Goal: Information Seeking & Learning: Check status

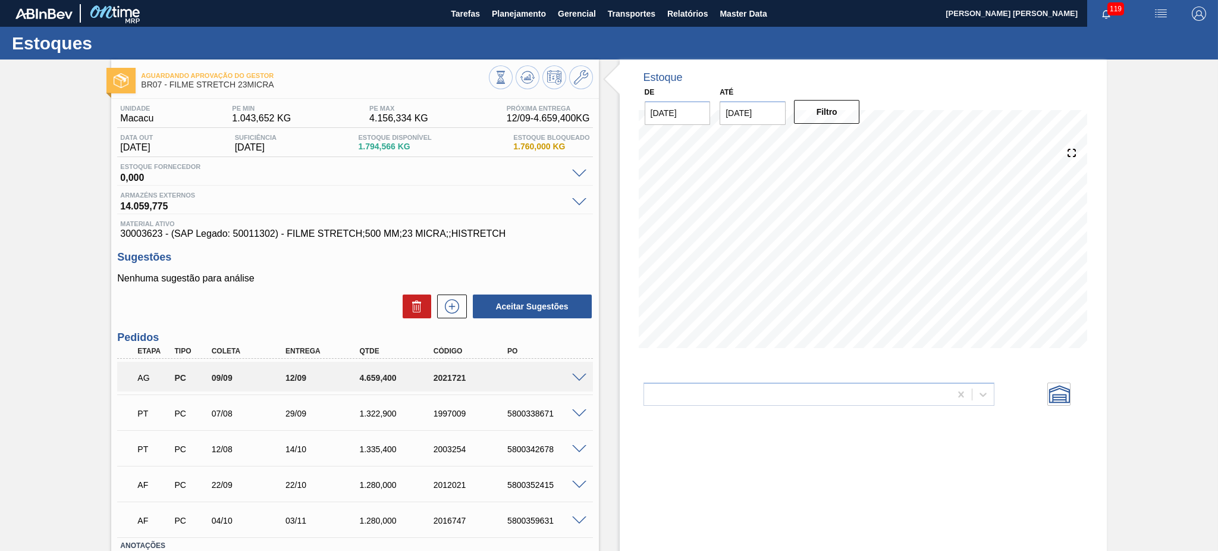
click at [572, 375] on span at bounding box center [579, 378] width 14 height 9
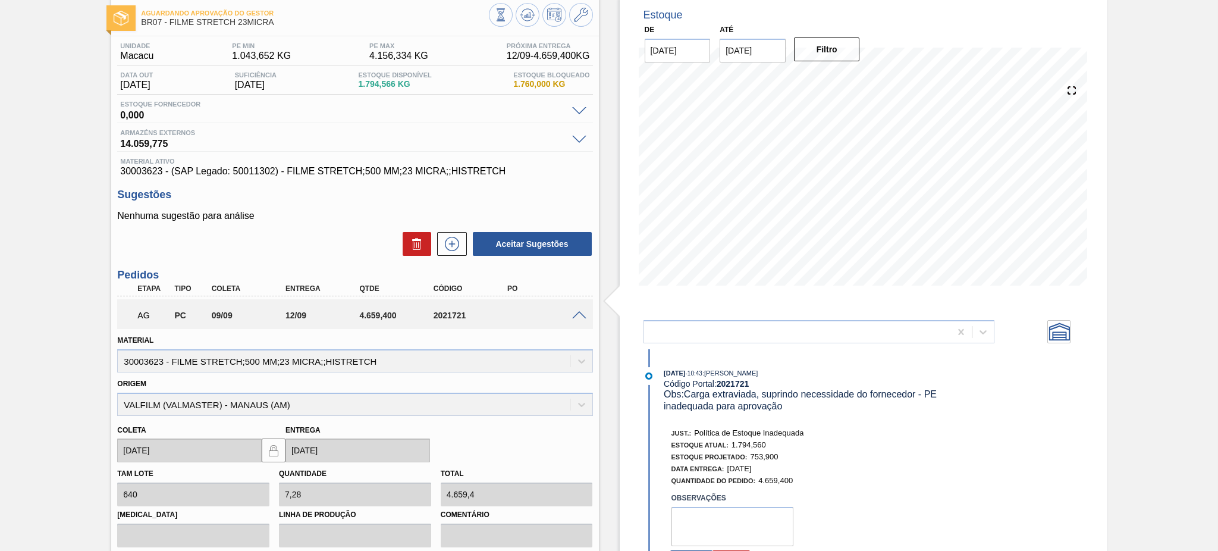
scroll to position [158, 0]
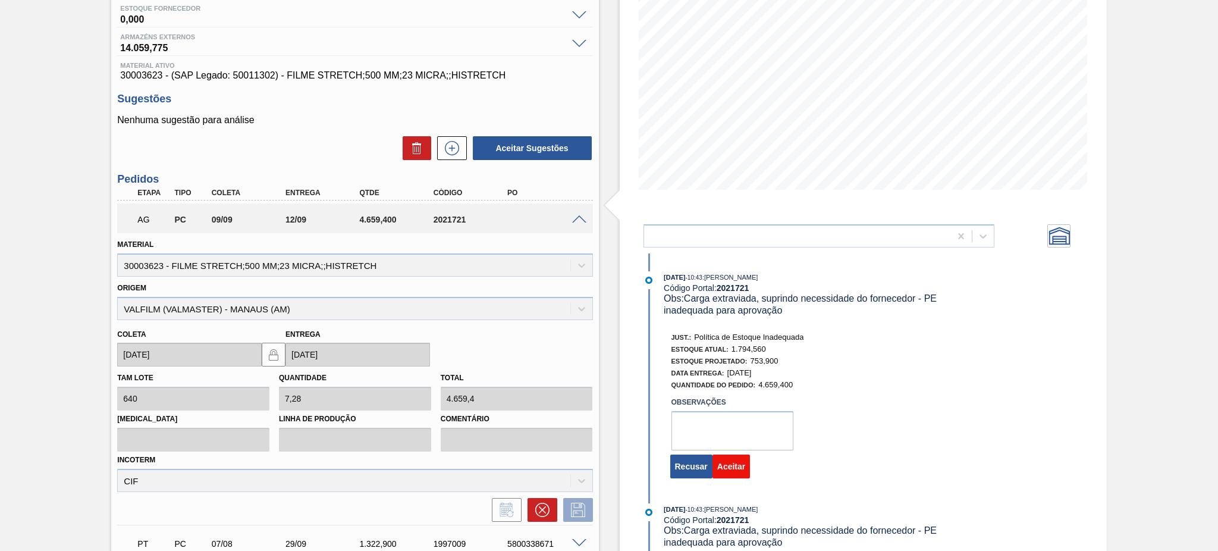
click at [734, 413] on button "Aceitar" at bounding box center [731, 466] width 37 height 24
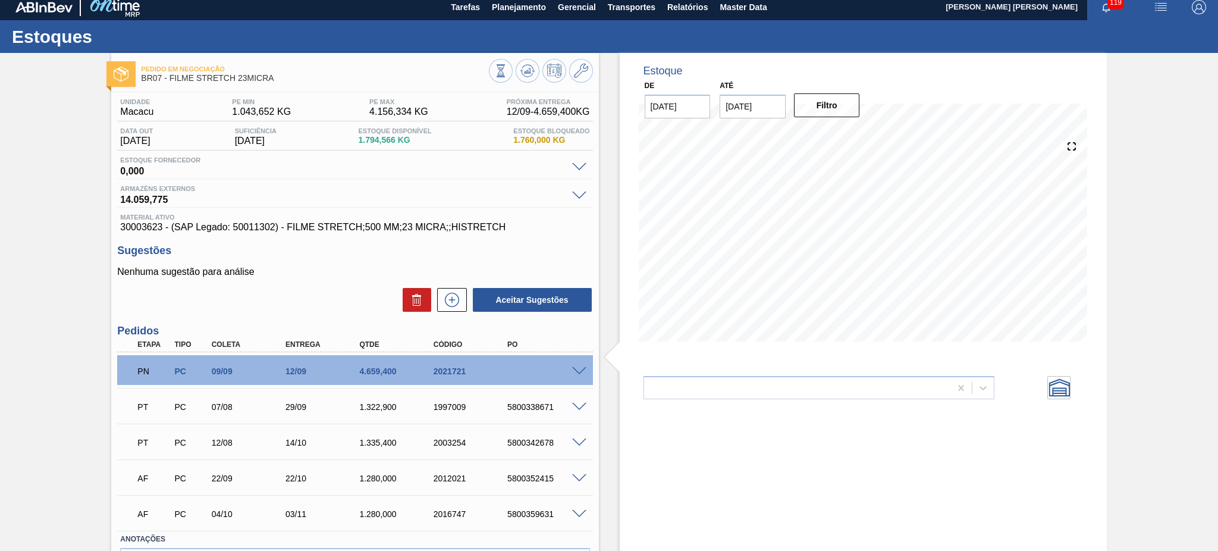
scroll to position [0, 0]
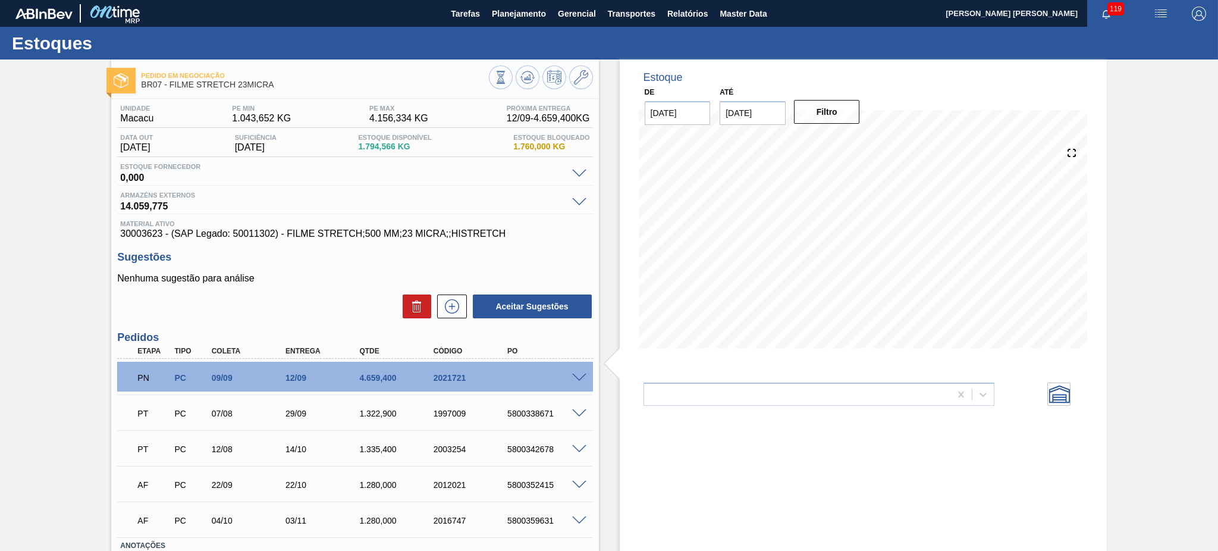
click at [575, 375] on span at bounding box center [579, 378] width 14 height 9
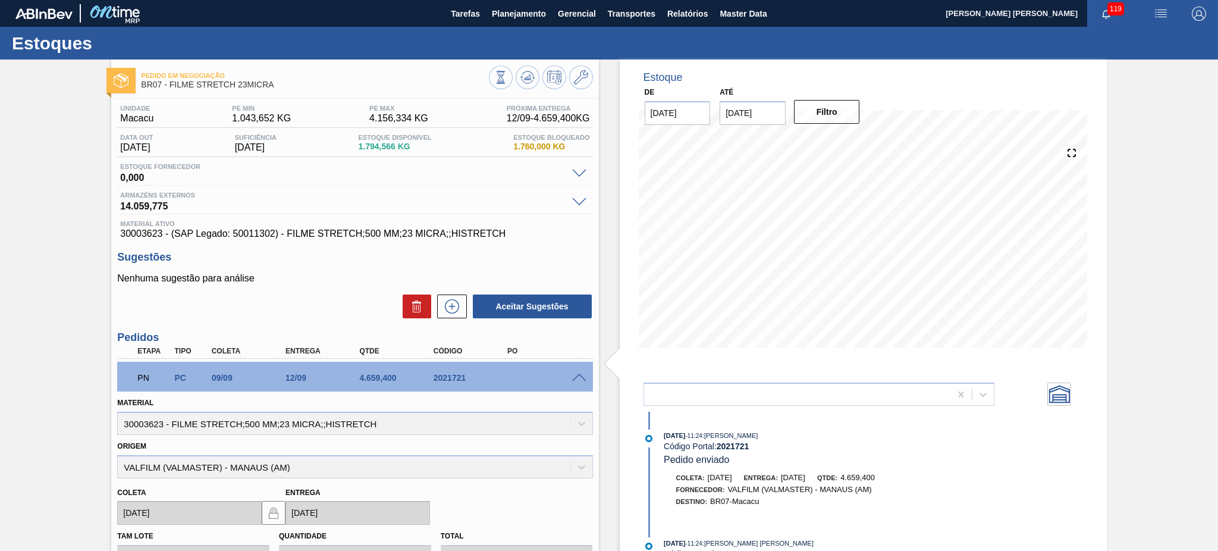
click at [579, 377] on span at bounding box center [579, 378] width 14 height 9
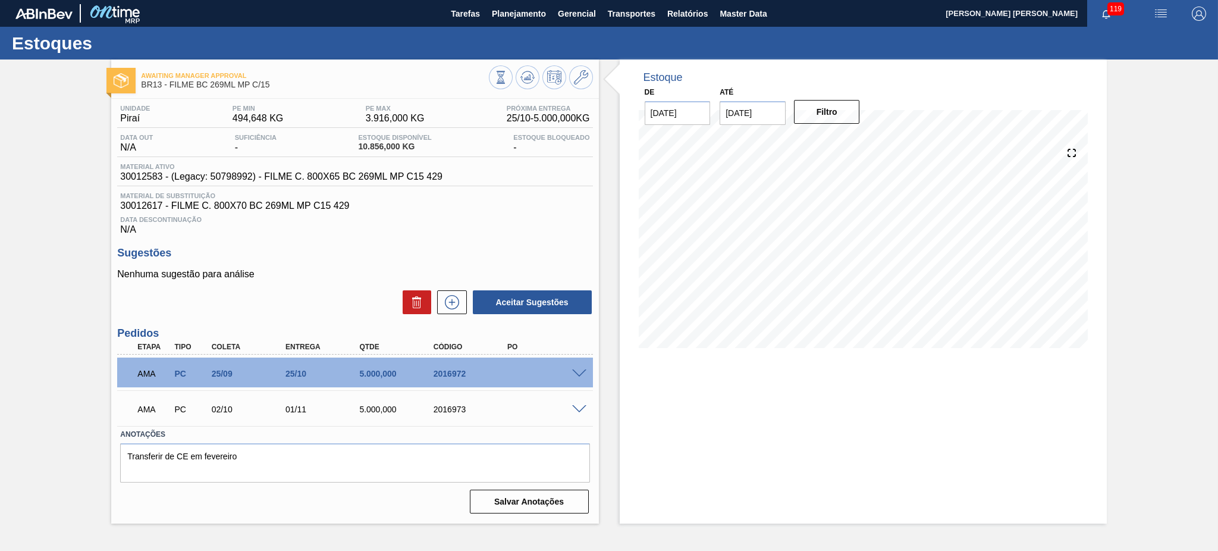
click at [581, 372] on span at bounding box center [579, 373] width 14 height 9
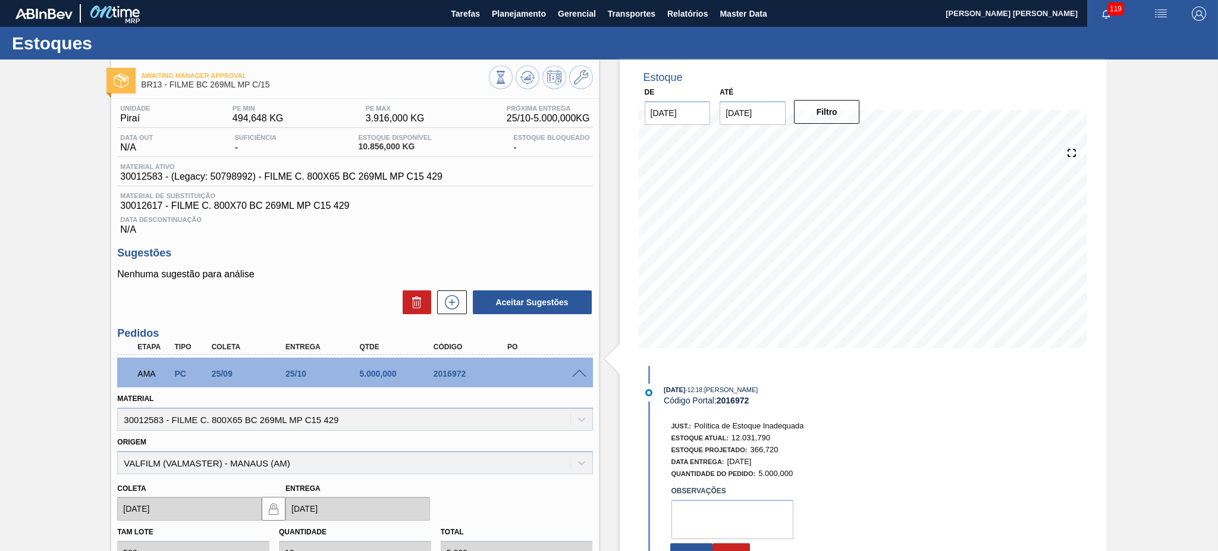
click at [579, 374] on span at bounding box center [579, 373] width 14 height 9
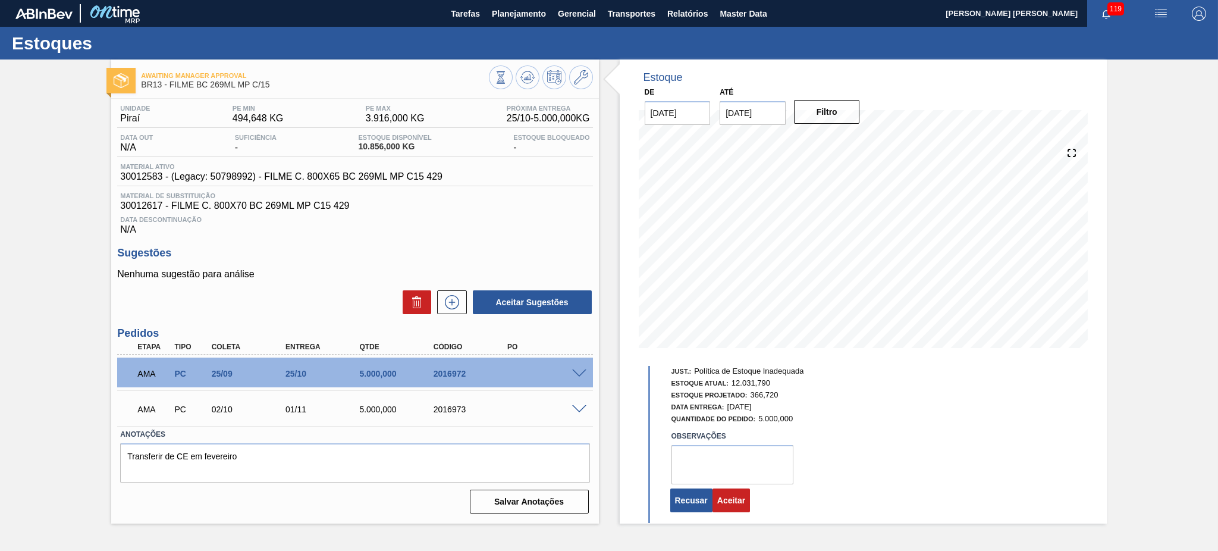
scroll to position [126, 0]
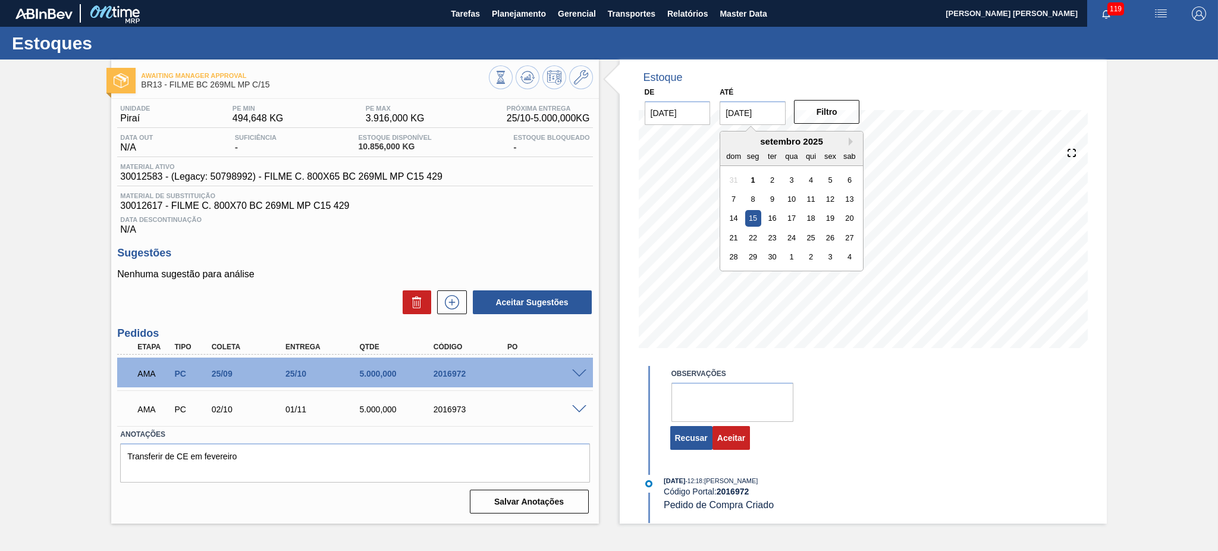
click at [729, 101] on input "15/09/2025" at bounding box center [753, 113] width 66 height 24
click at [854, 144] on button "Next Month" at bounding box center [853, 141] width 8 height 8
click at [749, 257] on div "24" at bounding box center [753, 257] width 16 height 16
type input "24/11/2025"
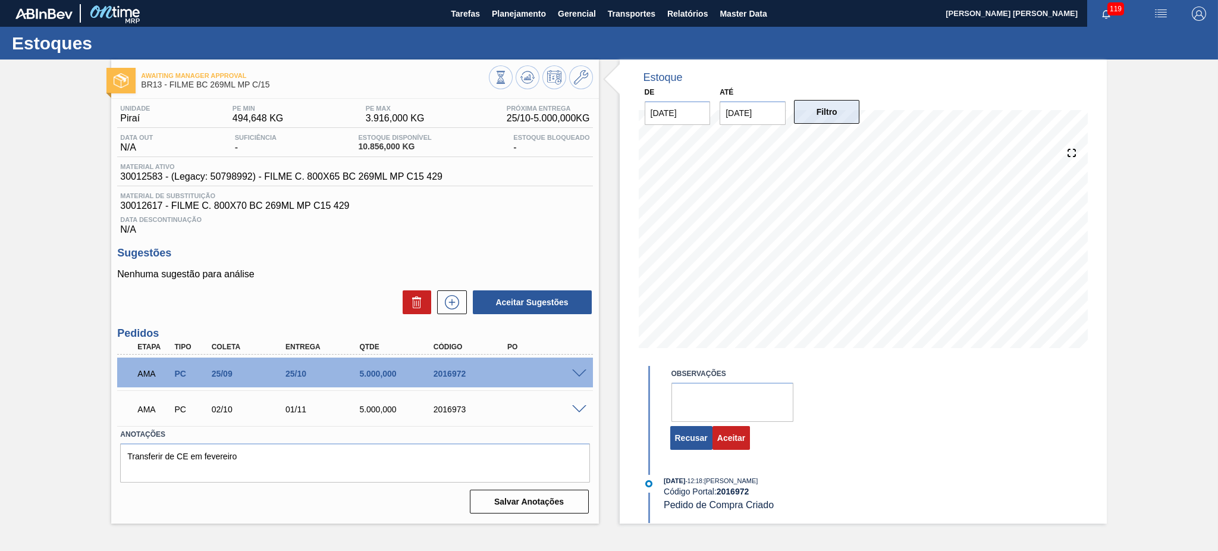
click at [819, 103] on button "Filtro" at bounding box center [827, 112] width 66 height 24
click at [735, 438] on button "Aceitar" at bounding box center [731, 438] width 37 height 24
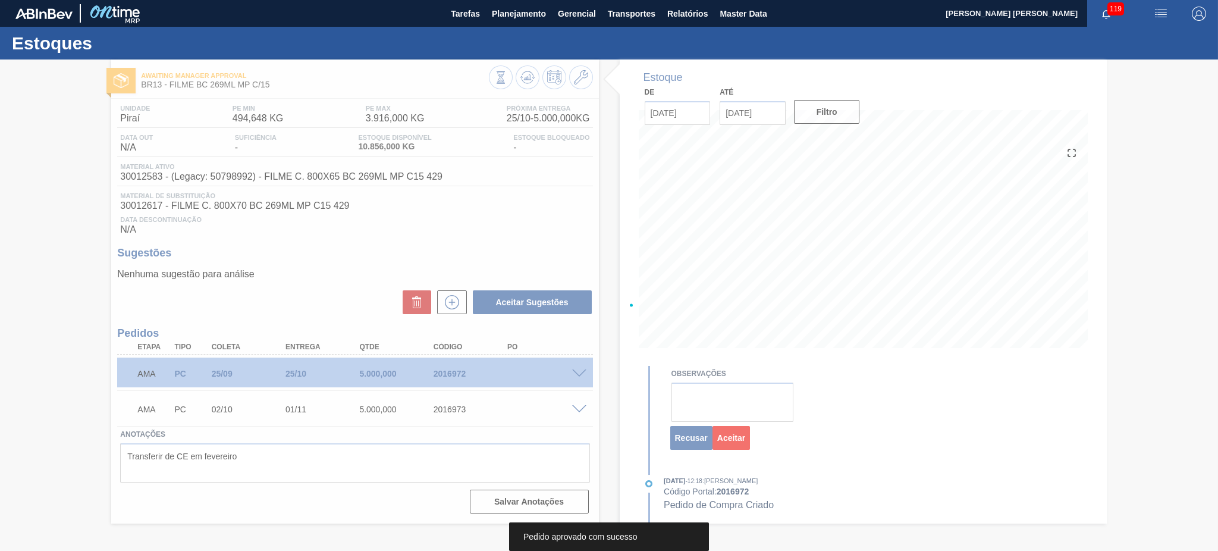
scroll to position [89, 0]
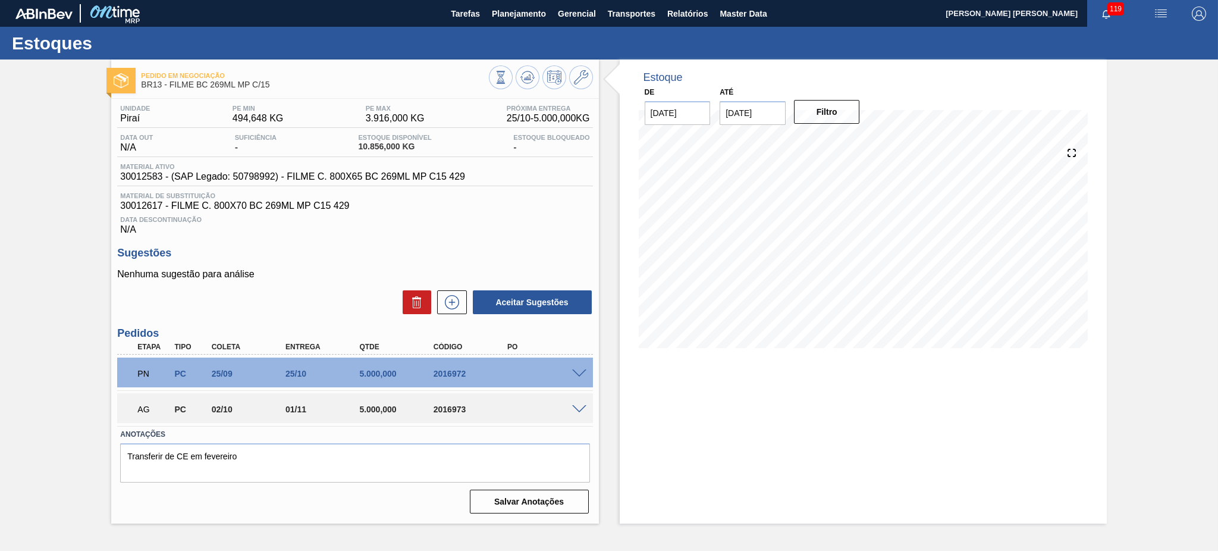
click at [573, 406] on span at bounding box center [579, 409] width 14 height 9
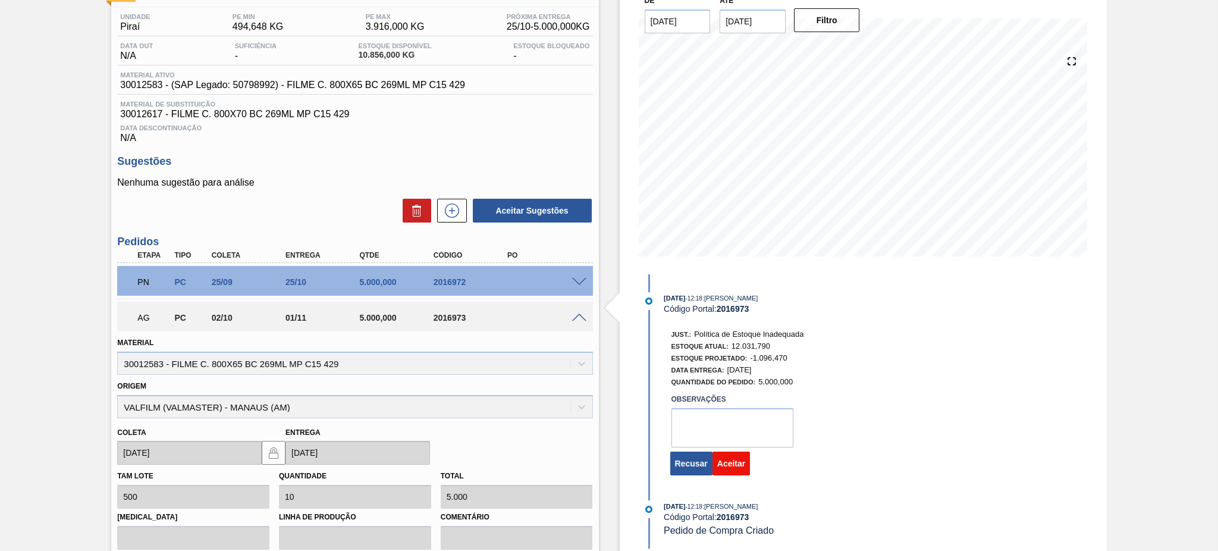
scroll to position [79, 0]
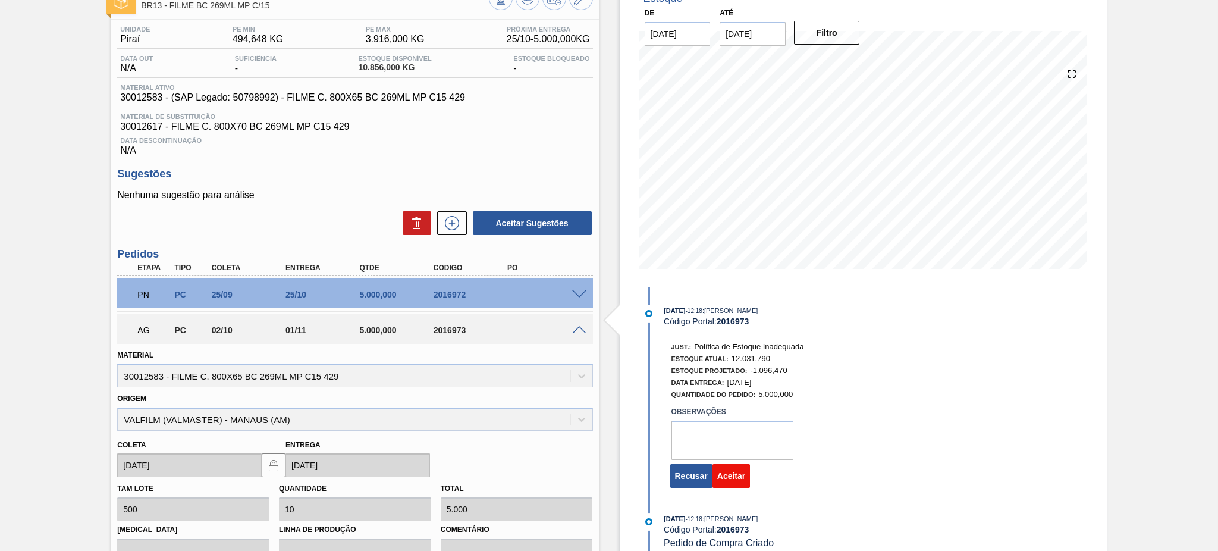
click at [738, 488] on button "Aceitar" at bounding box center [731, 476] width 37 height 24
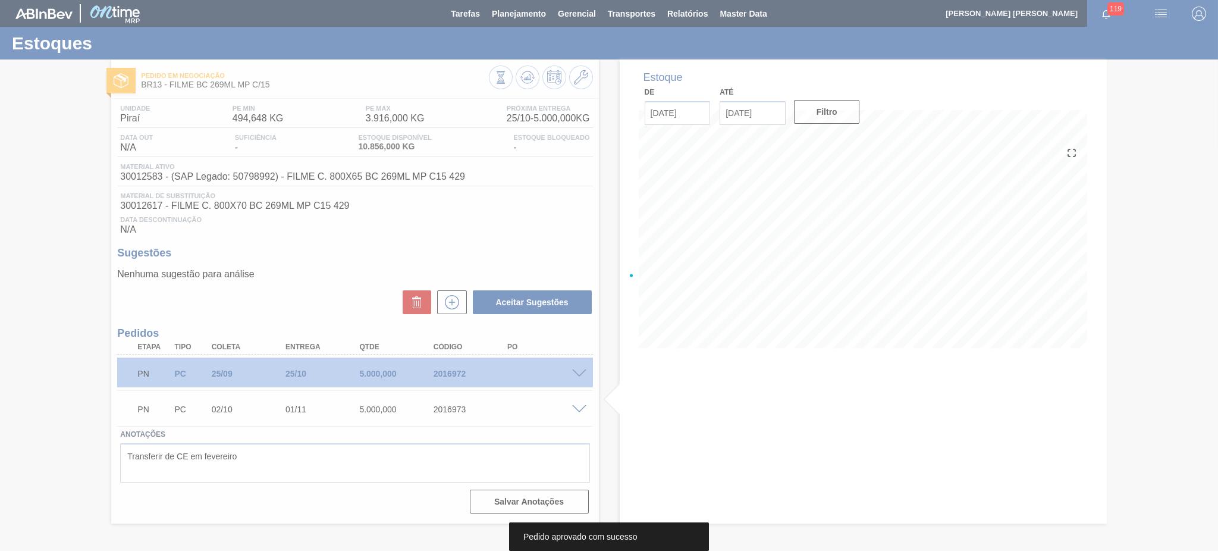
scroll to position [0, 0]
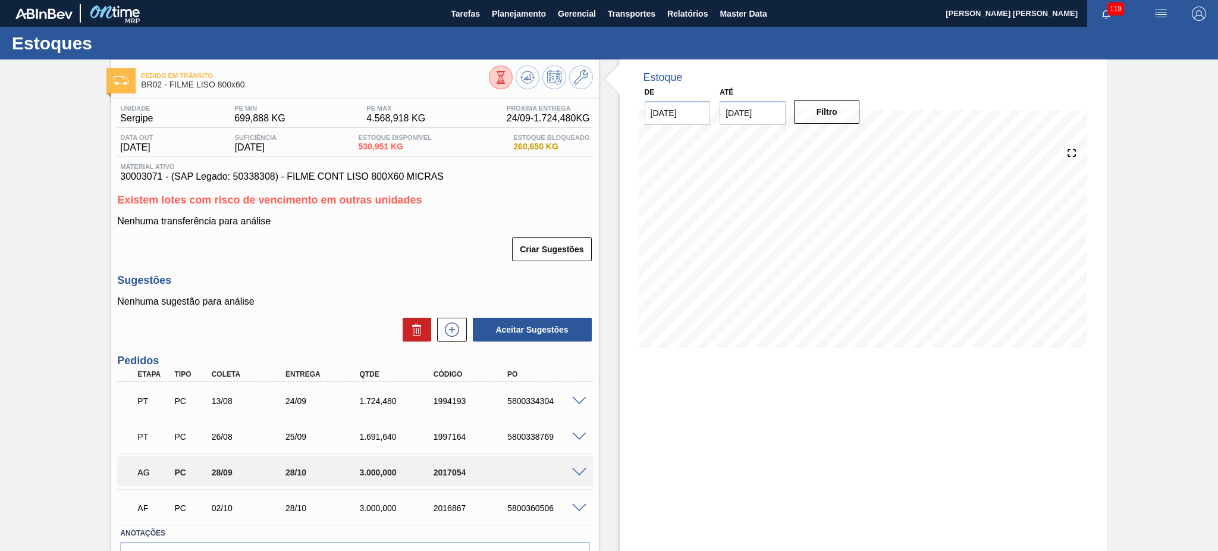
scroll to position [70, 0]
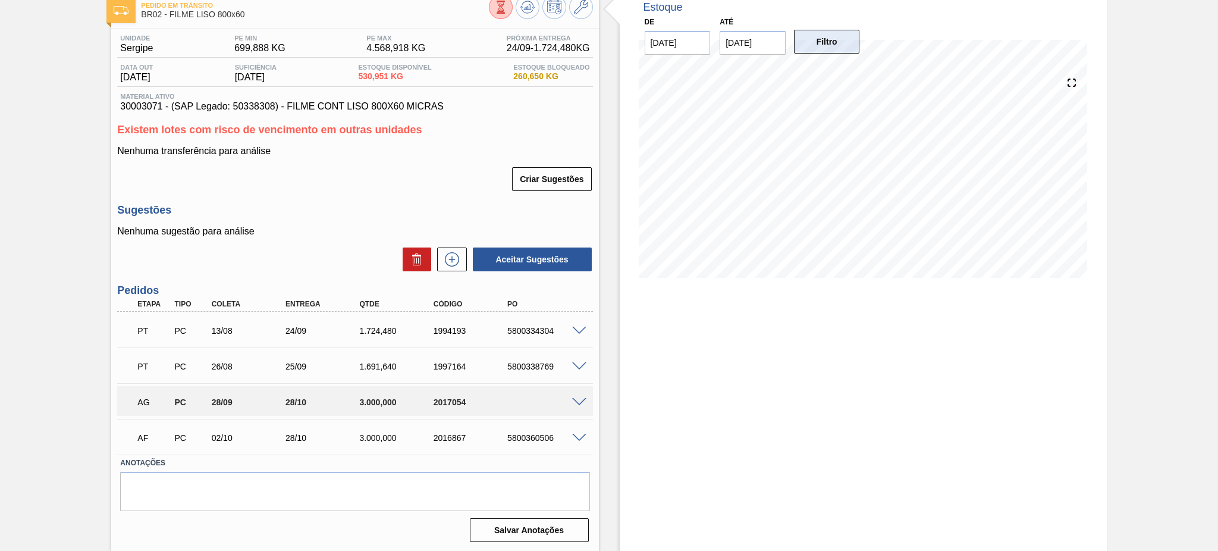
click at [809, 42] on button "Filtro" at bounding box center [827, 42] width 66 height 24
click at [819, 50] on button "Filtro" at bounding box center [827, 42] width 66 height 24
click at [771, 46] on input "15/09/2025" at bounding box center [753, 43] width 66 height 24
click at [853, 67] on button "Next Month" at bounding box center [853, 71] width 8 height 8
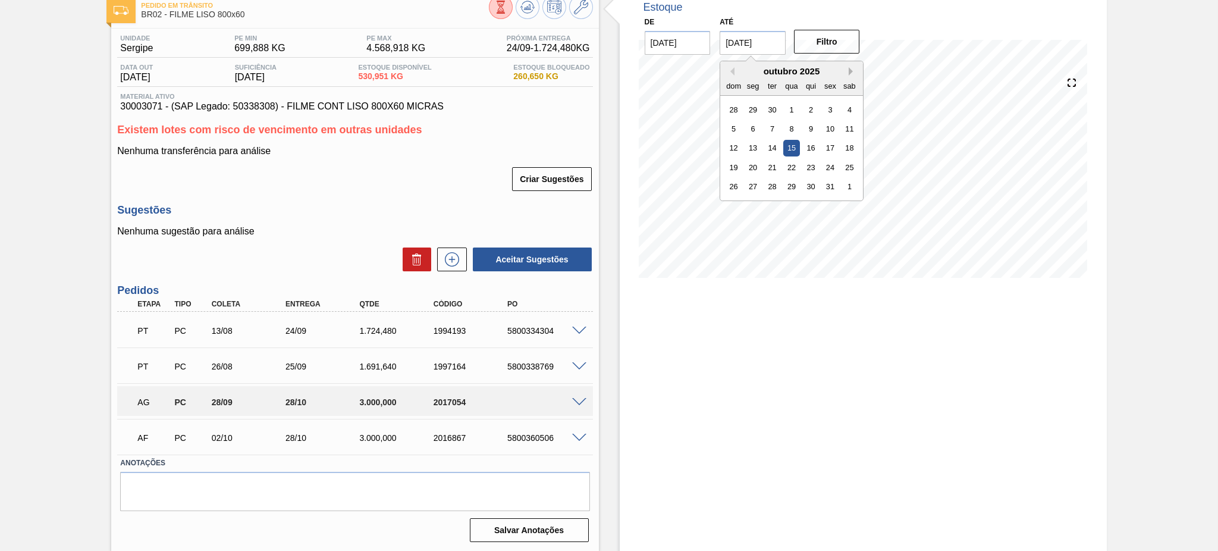
click at [853, 67] on button "Next Month" at bounding box center [853, 71] width 8 height 8
click at [763, 183] on div "23 24 25 26 27 28 29" at bounding box center [791, 186] width 135 height 19
click at [774, 184] on div "25" at bounding box center [772, 186] width 16 height 16
type input "25/11/2025"
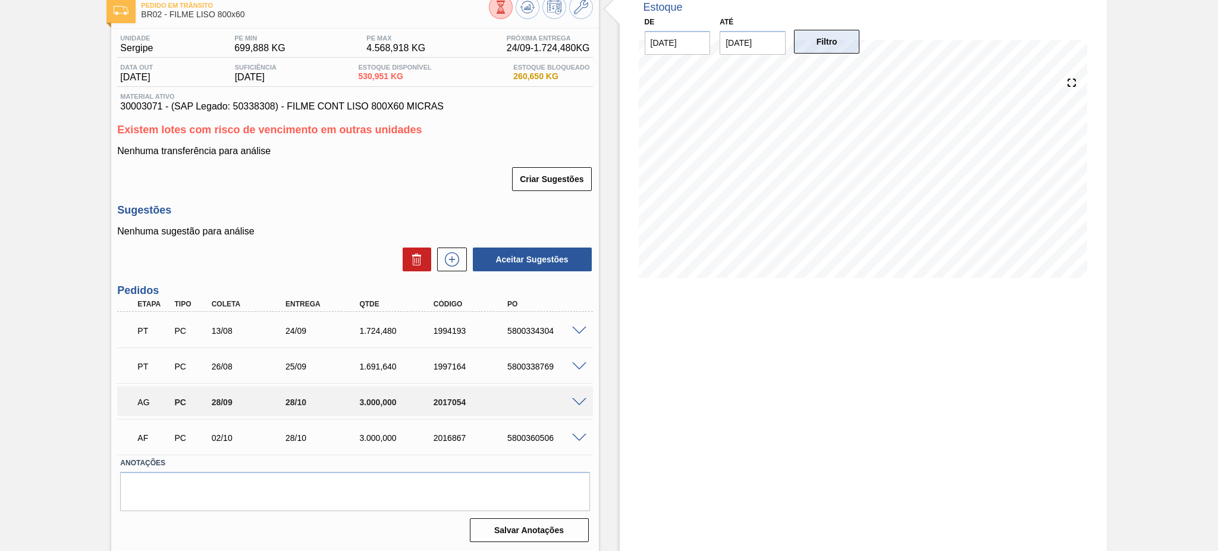
click at [830, 36] on button "Filtro" at bounding box center [827, 42] width 66 height 24
click at [573, 399] on span at bounding box center [579, 402] width 14 height 9
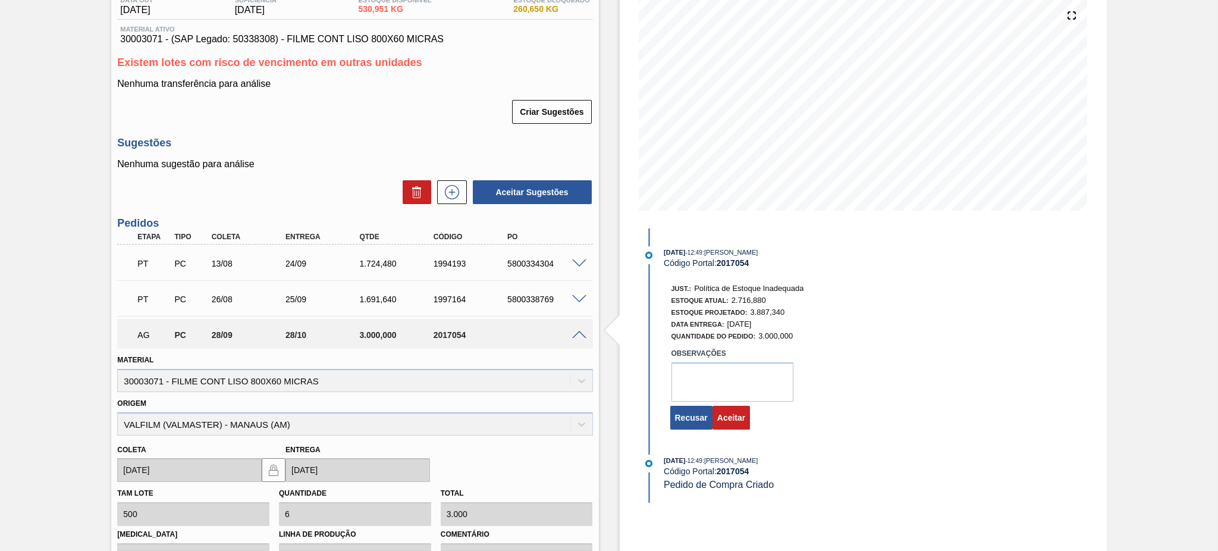
scroll to position [229, 0]
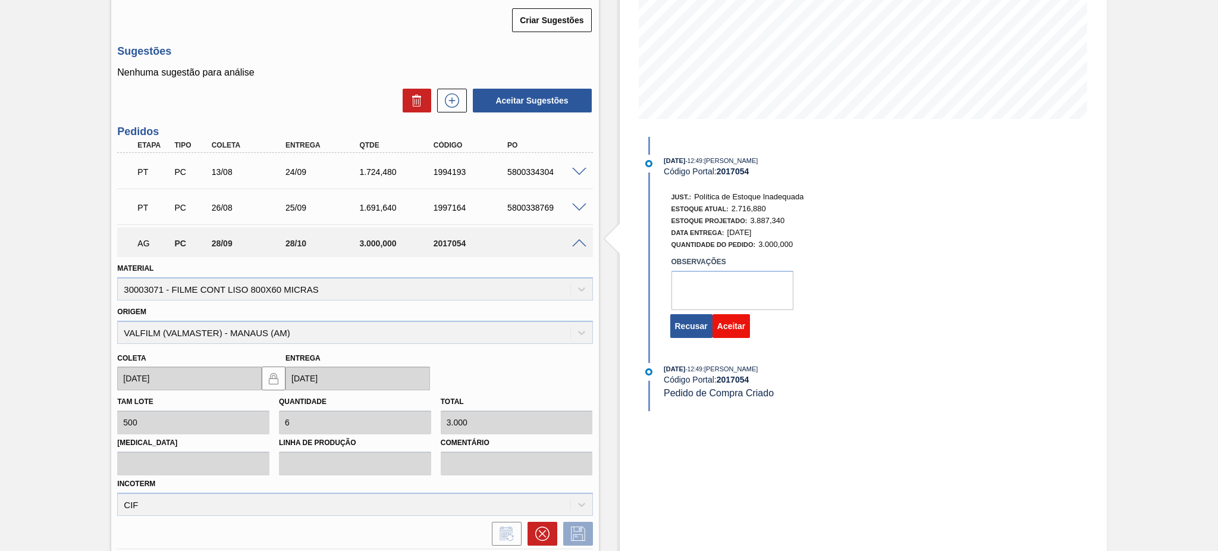
click at [736, 331] on button "Aceitar" at bounding box center [731, 326] width 37 height 24
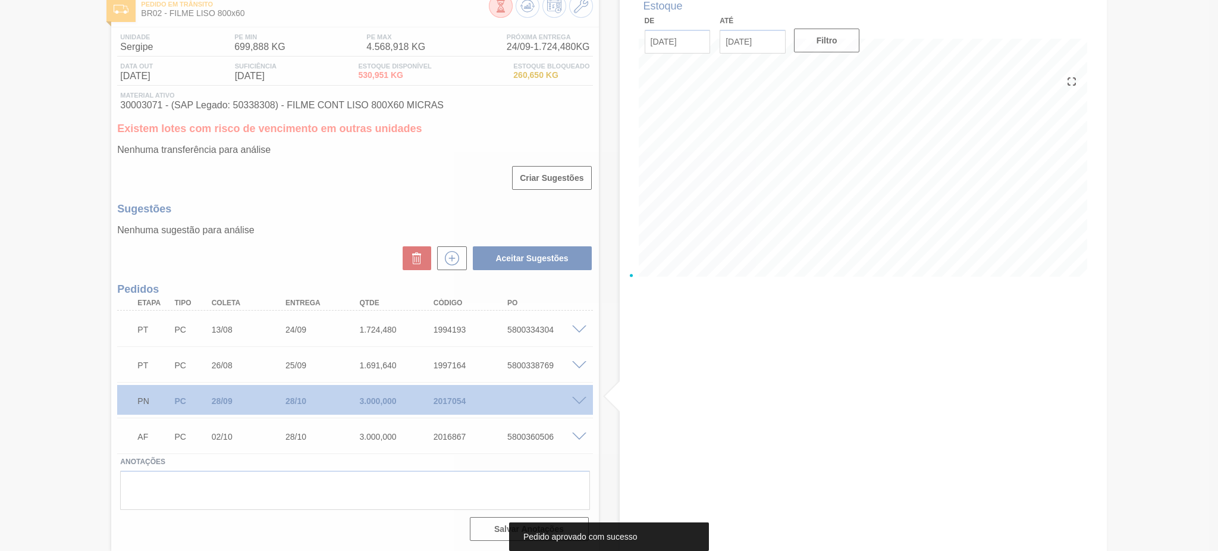
scroll to position [70, 0]
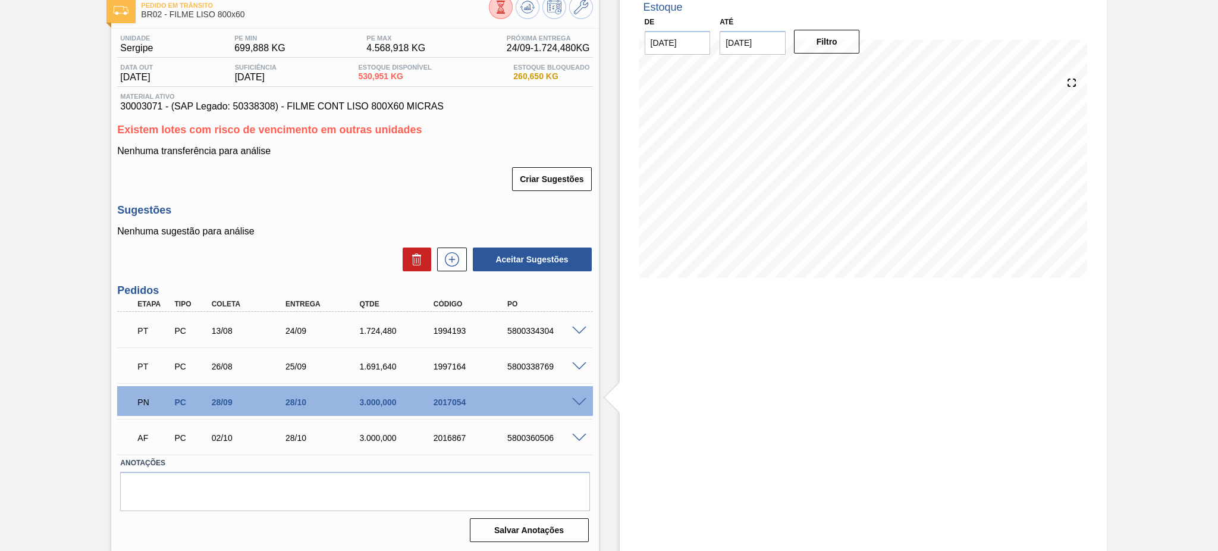
click at [576, 404] on span at bounding box center [579, 402] width 14 height 9
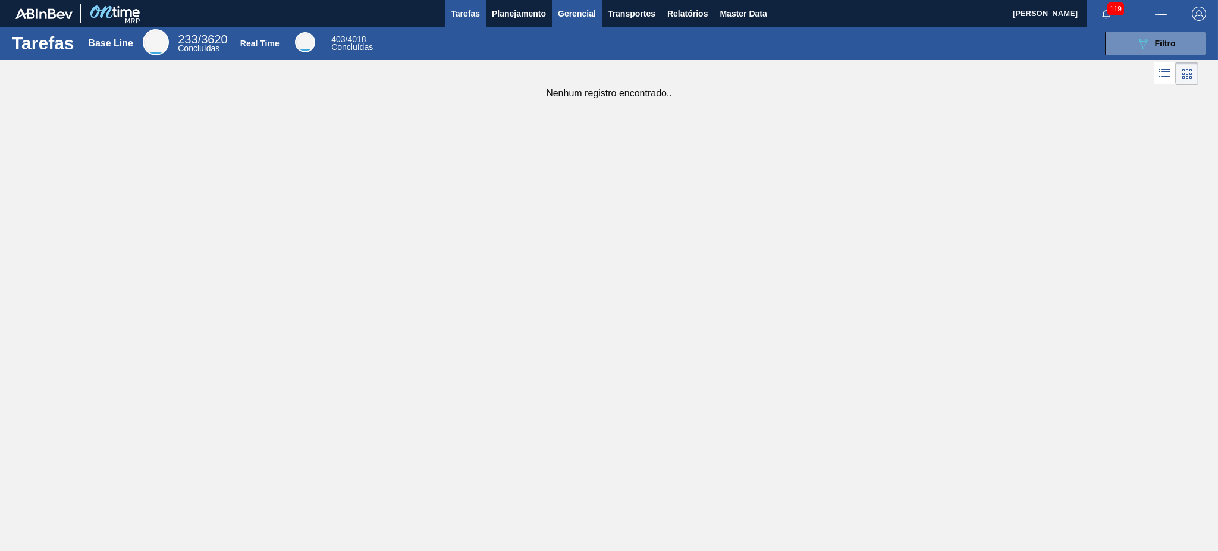
click at [582, 15] on span "Gerencial" at bounding box center [577, 14] width 38 height 14
click at [1111, 18] on div at bounding box center [609, 275] width 1218 height 551
click at [1108, 10] on span "119" at bounding box center [1116, 8] width 17 height 13
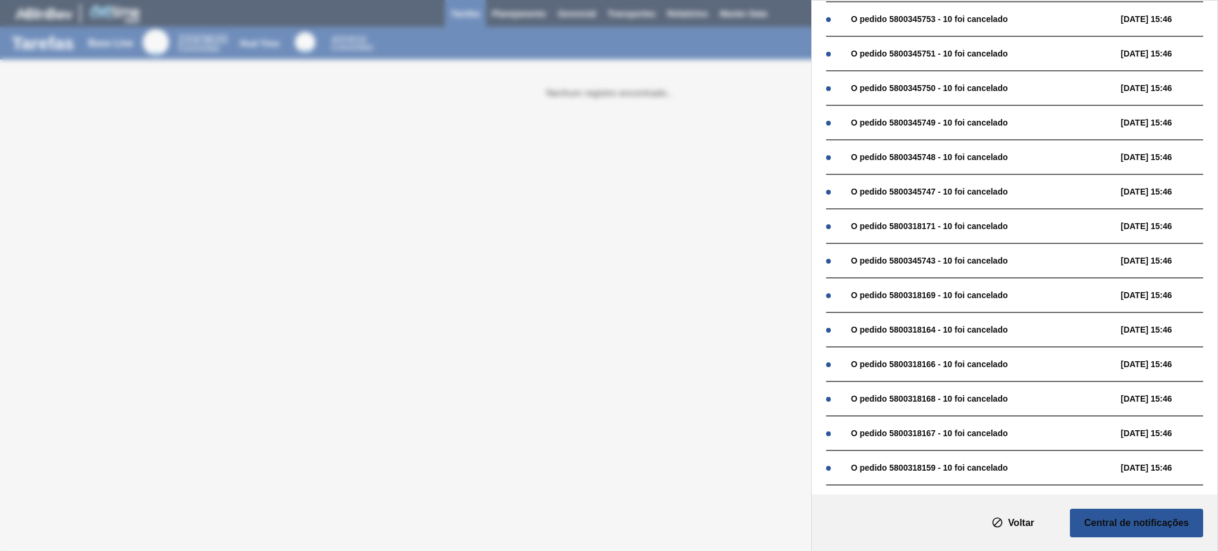
scroll to position [630, 0]
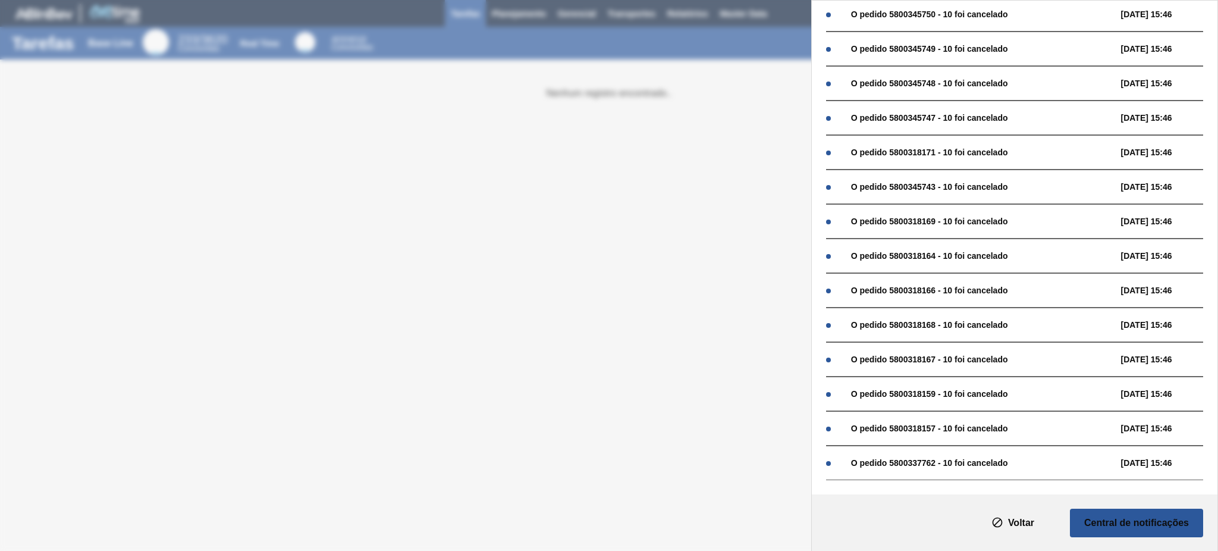
click at [529, 326] on div "Notificações Marcar todas como lido O pedido 5800342771 - 10 foi cancelado [DAT…" at bounding box center [609, 275] width 1218 height 551
click at [992, 527] on icon "texto" at bounding box center [998, 522] width 12 height 12
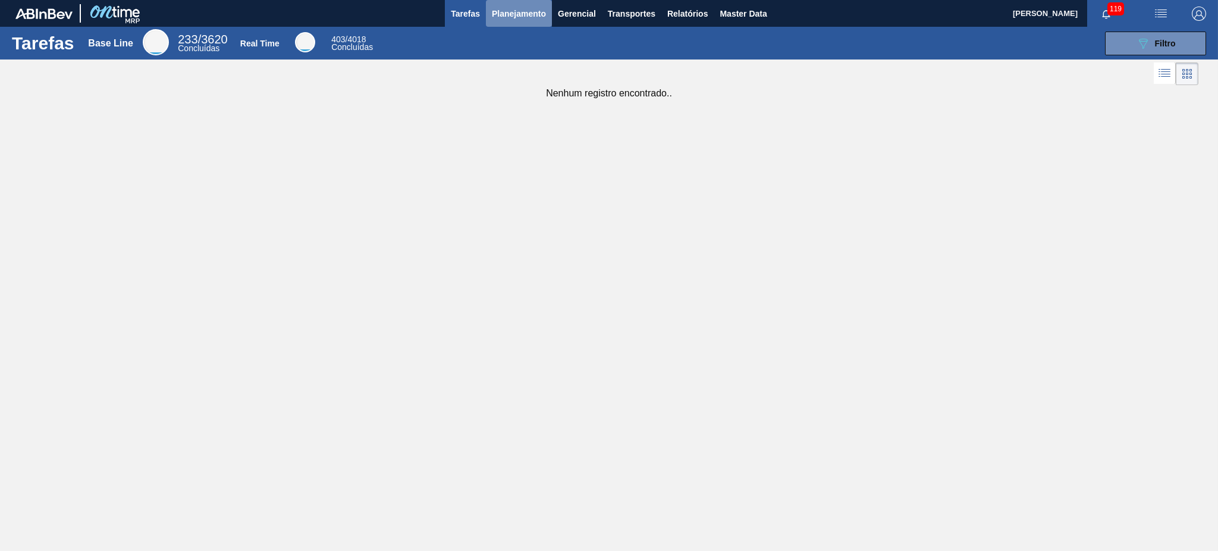
click at [512, 14] on span "Planejamento" at bounding box center [519, 14] width 54 height 14
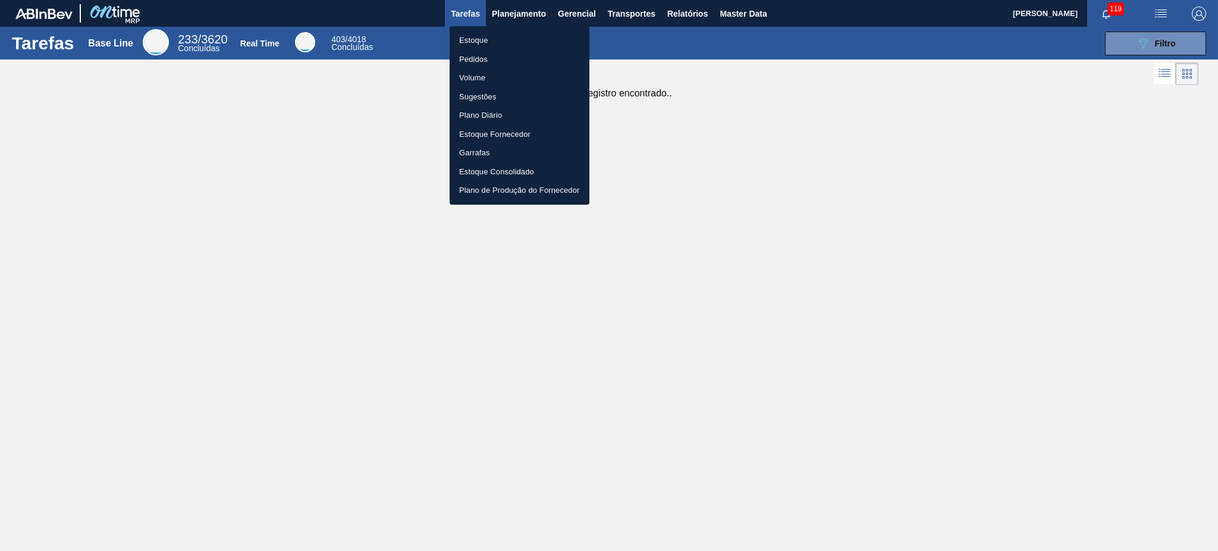
click at [487, 33] on li "Estoque" at bounding box center [520, 40] width 140 height 19
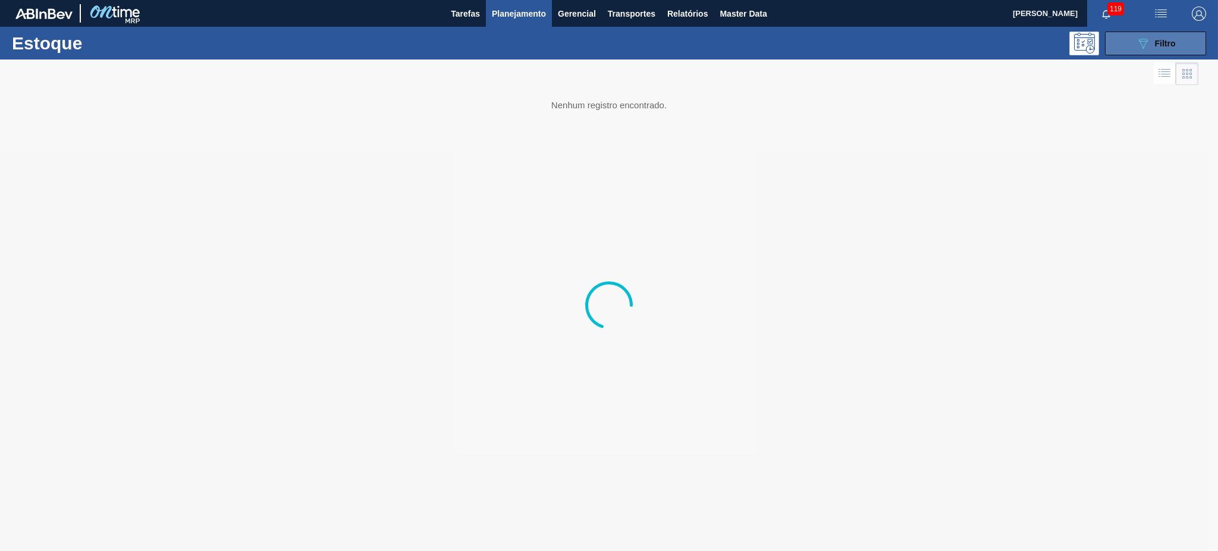
click at [1134, 41] on button "089F7B8B-B2A5-4AFE-B5C0-19BA573D28AC Filtro" at bounding box center [1155, 44] width 101 height 24
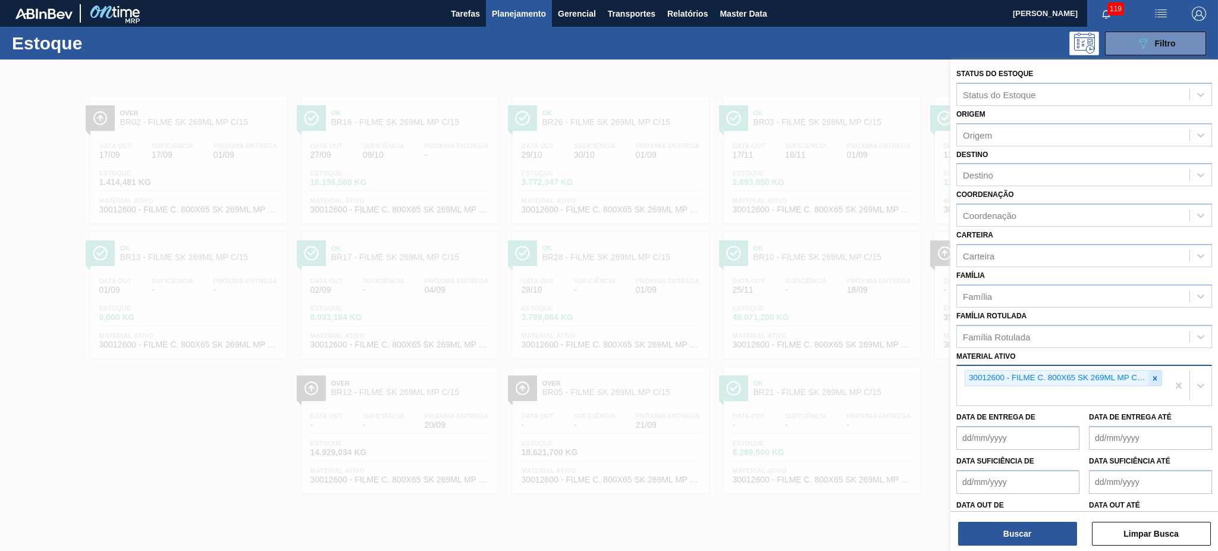
click at [1153, 377] on icon at bounding box center [1155, 378] width 8 height 8
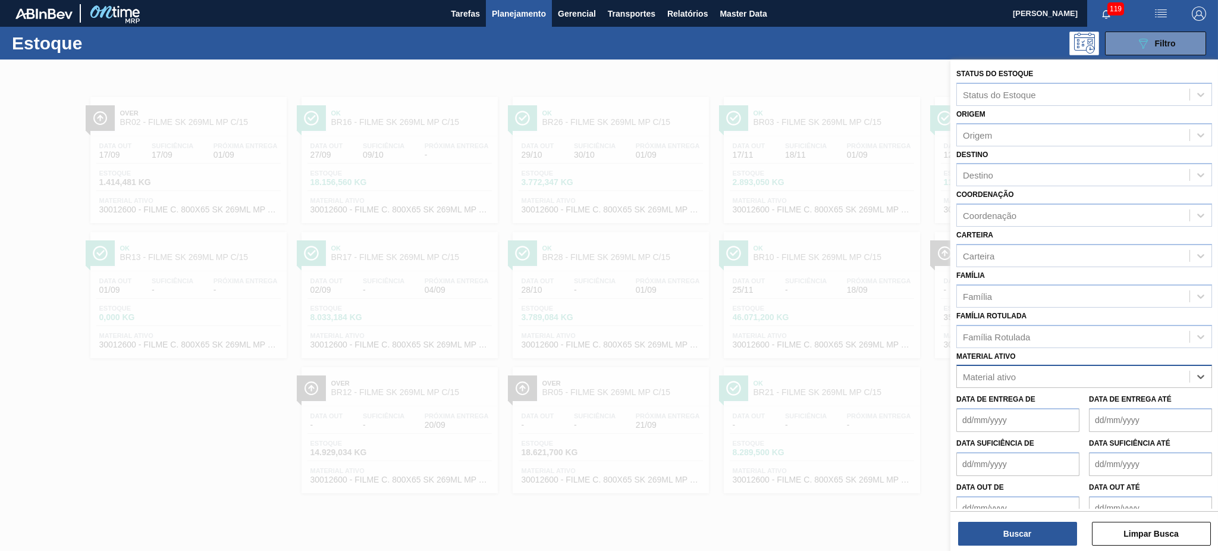
paste ativo "50853907"
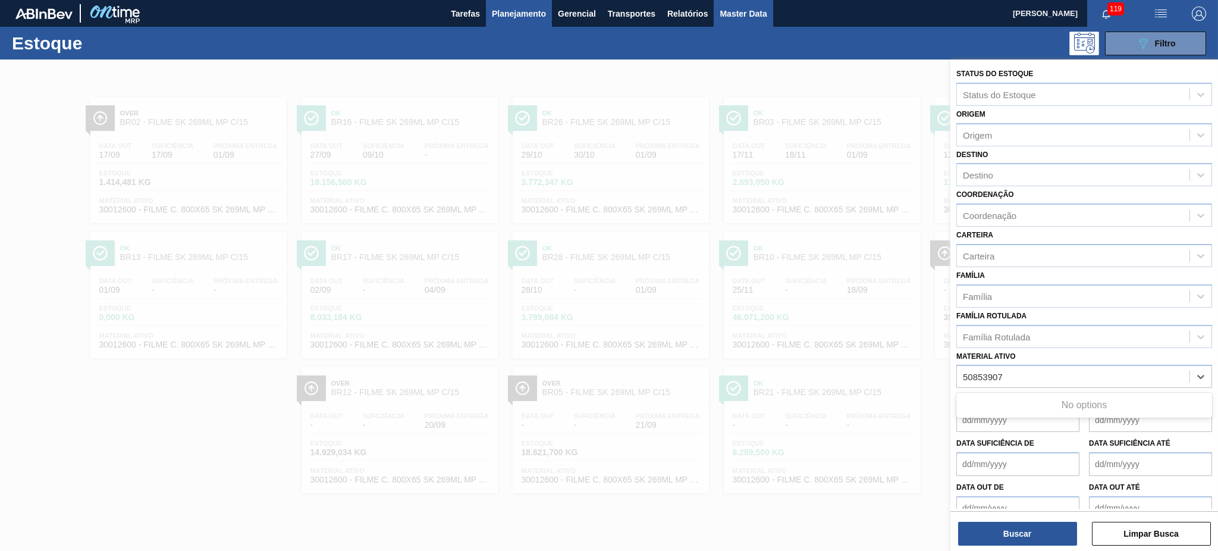
type ativo "50853907"
